Goal: Find contact information: Find contact information

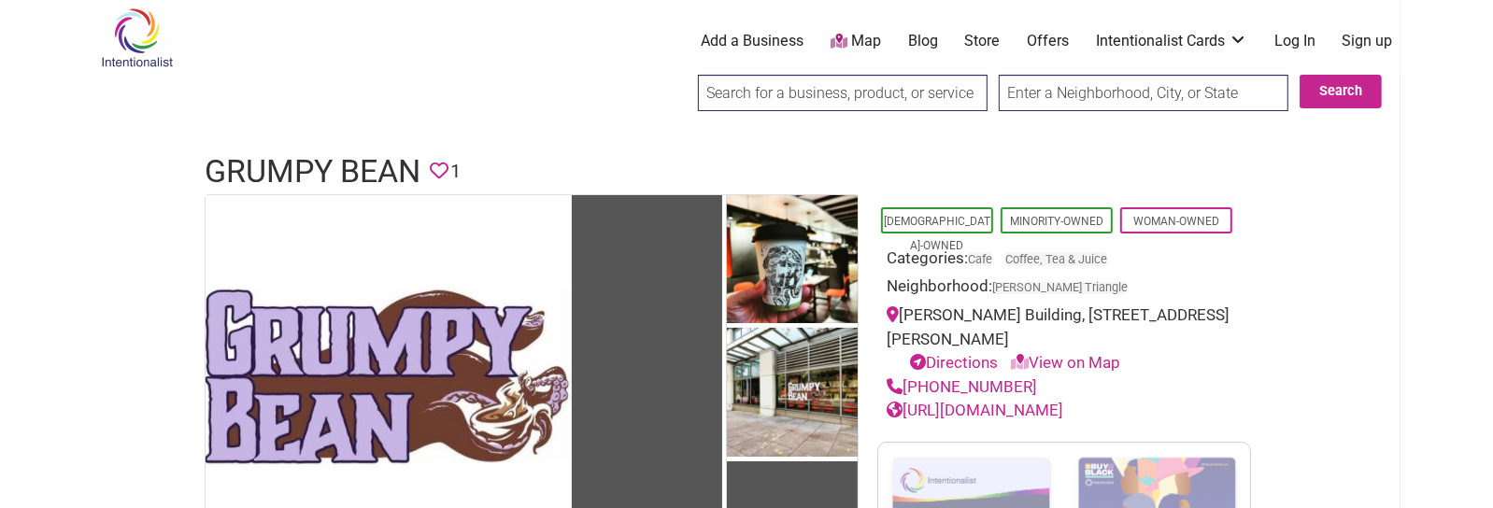
click at [376, 169] on h1 "Grumpy Bean" at bounding box center [313, 171] width 216 height 45
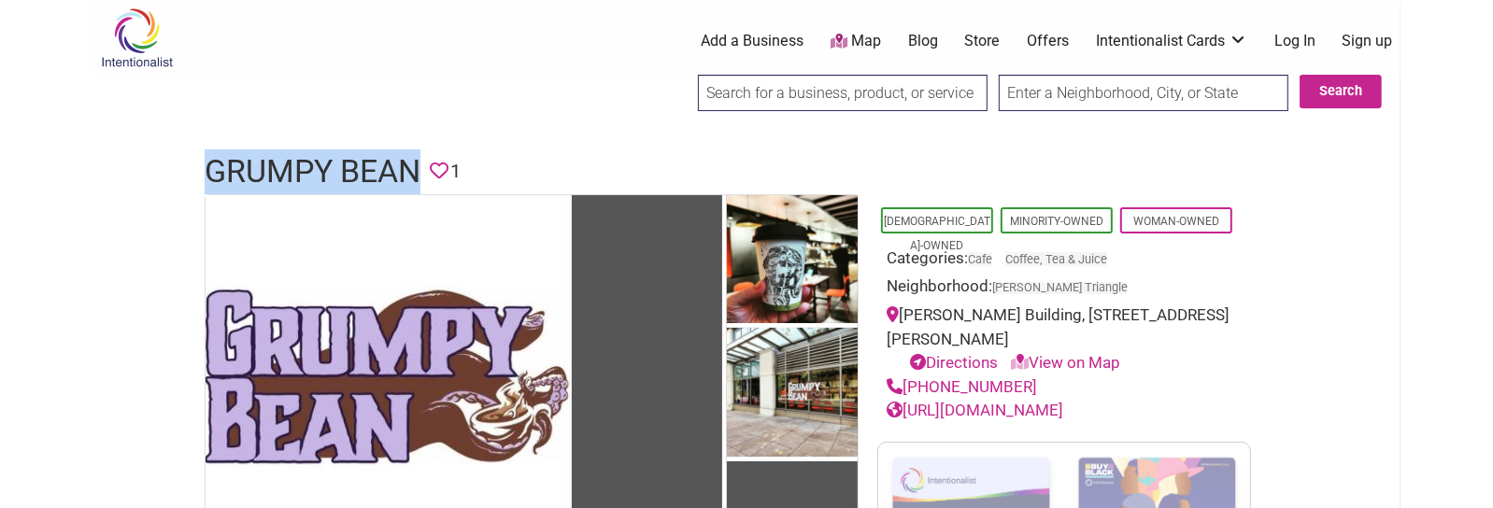
click at [376, 169] on h1 "Grumpy Bean" at bounding box center [313, 171] width 216 height 45
copy h1 "Grumpy Bean"
drag, startPoint x: 1025, startPoint y: 377, endPoint x: 907, endPoint y: 380, distance: 117.7
click at [907, 380] on div "[PHONE_NUMBER]" at bounding box center [1064, 388] width 355 height 24
copy link "[PHONE_NUMBER]"
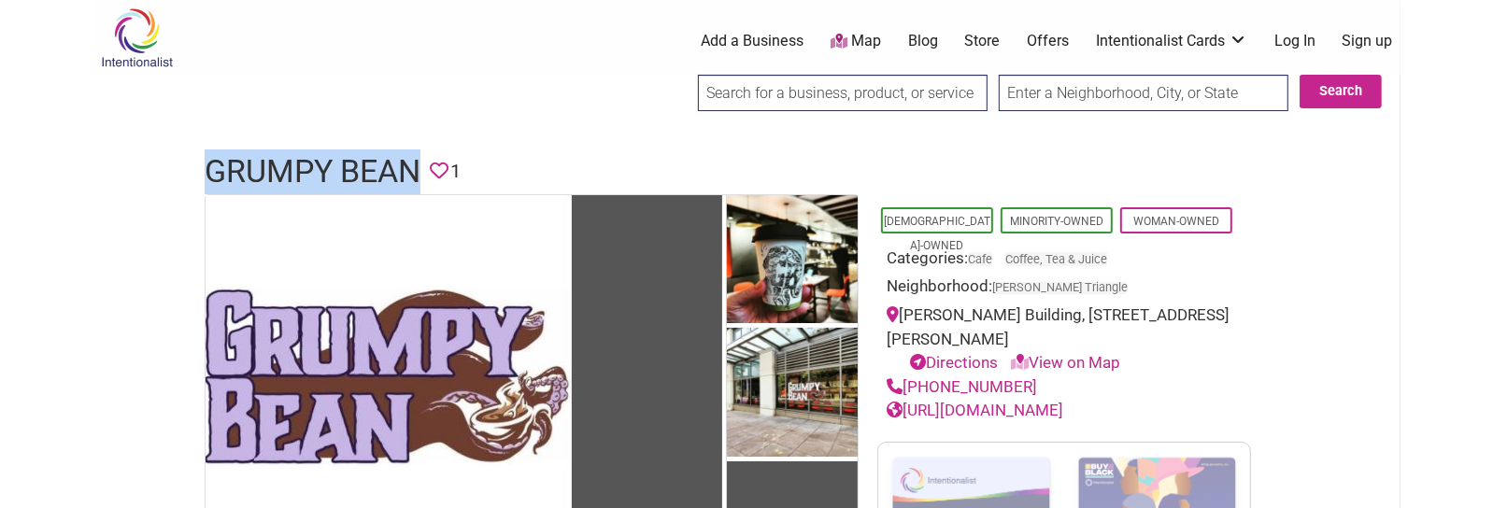
click at [1059, 408] on link "[URL][DOMAIN_NAME]" at bounding box center [975, 410] width 177 height 19
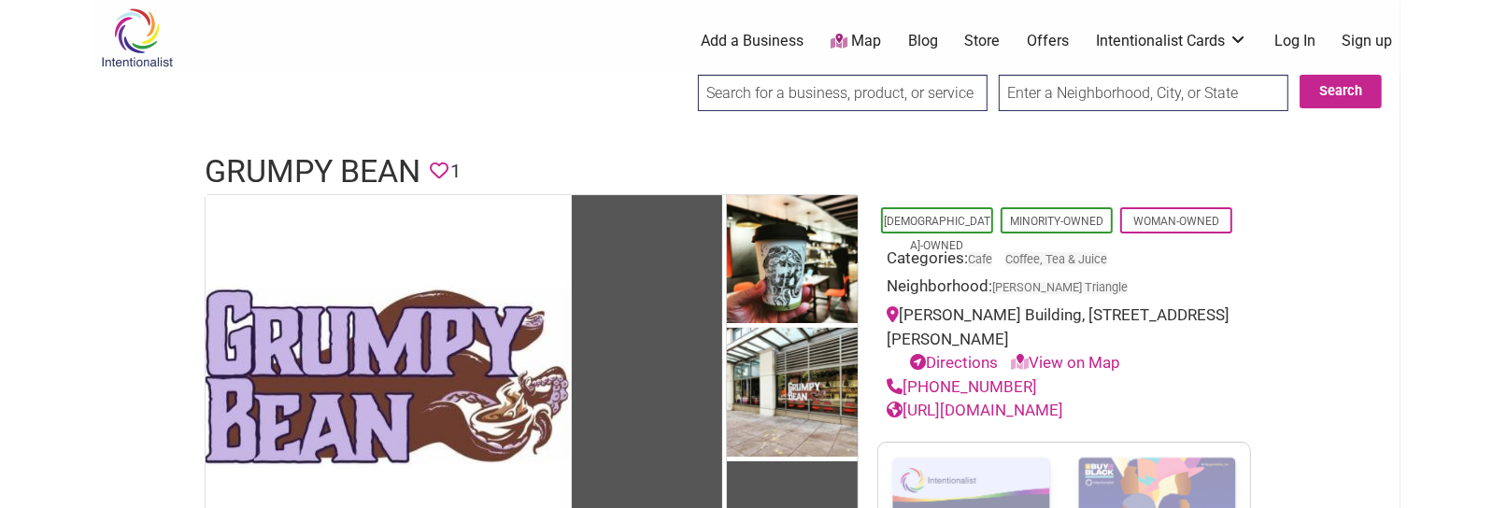
click at [384, 171] on h1 "Grumpy Bean" at bounding box center [313, 171] width 216 height 45
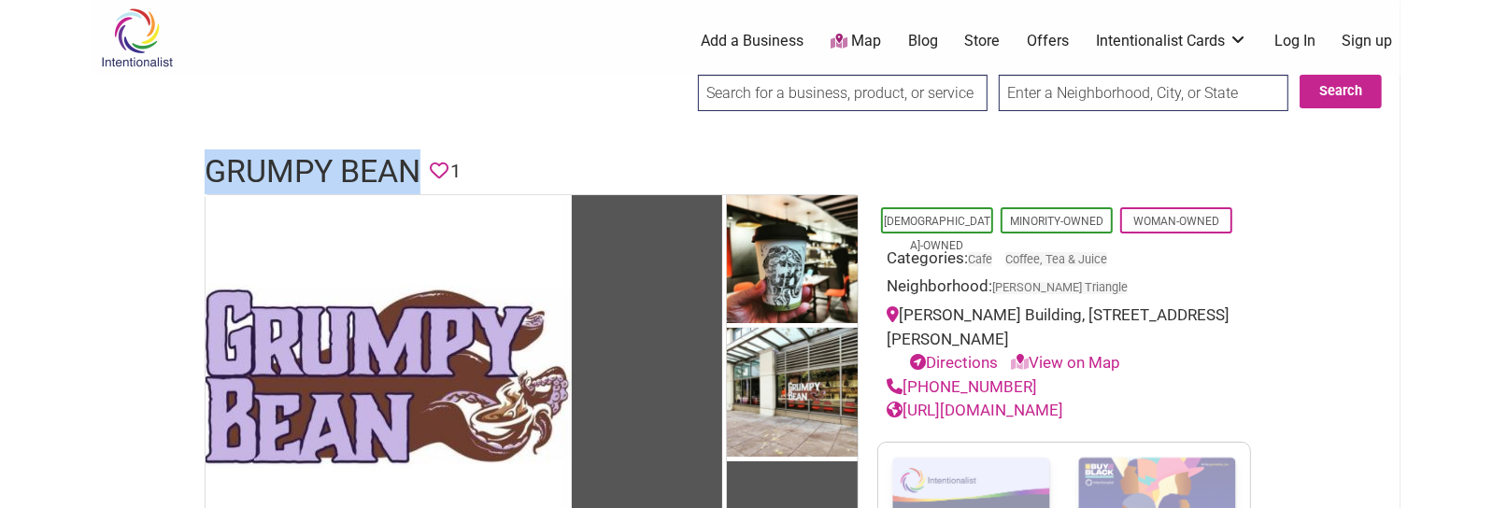
click at [384, 171] on h1 "Grumpy Bean" at bounding box center [313, 171] width 216 height 45
